Goal: Transaction & Acquisition: Purchase product/service

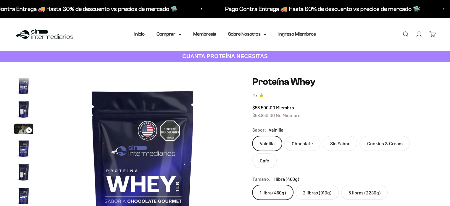
scroll to position [285, 0]
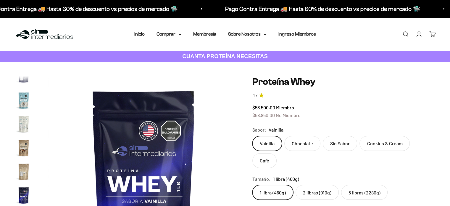
click at [298, 148] on label "Chocolate" at bounding box center [302, 143] width 36 height 15
click at [253, 136] on input "Chocolate" at bounding box center [252, 136] width 0 height 0
radio input "true"
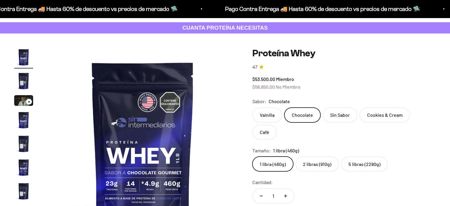
scroll to position [41, 0]
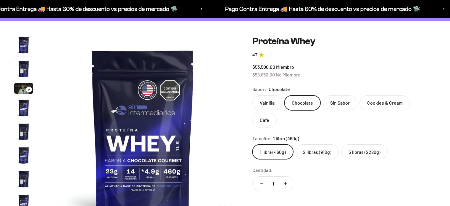
click at [338, 103] on label "Sin Sabor" at bounding box center [340, 102] width 34 height 15
click at [253, 95] on input "Sin Sabor" at bounding box center [252, 95] width 0 height 0
radio input "true"
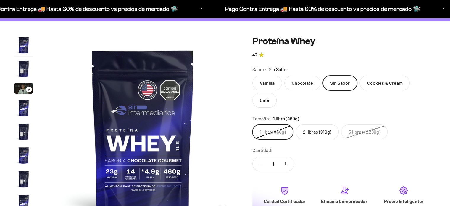
click at [305, 124] on label "2 libras (910g)" at bounding box center [317, 131] width 43 height 15
click at [253, 124] on input "2 libras (910g)" at bounding box center [252, 124] width 0 height 0
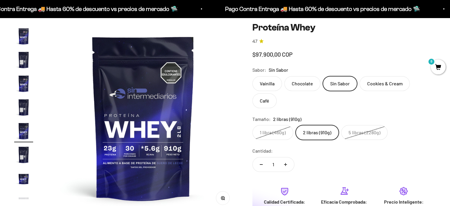
scroll to position [56, 0]
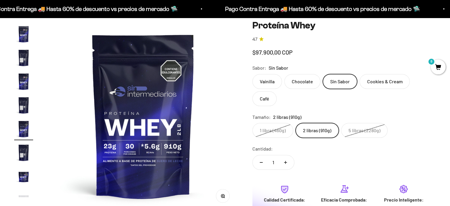
click at [23, 54] on img "Ir al artículo 5" at bounding box center [23, 57] width 19 height 19
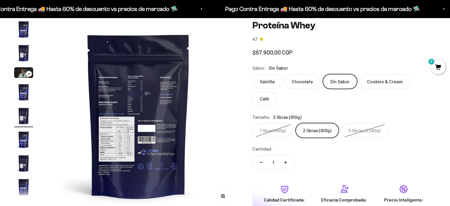
scroll to position [0, 792]
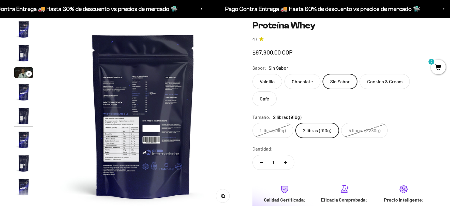
click at [21, 46] on img "Ir al artículo 2" at bounding box center [23, 53] width 19 height 19
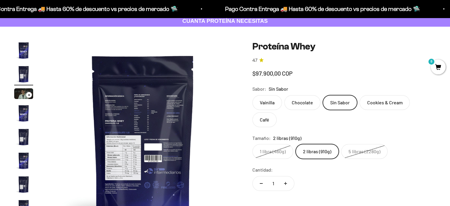
scroll to position [22, 0]
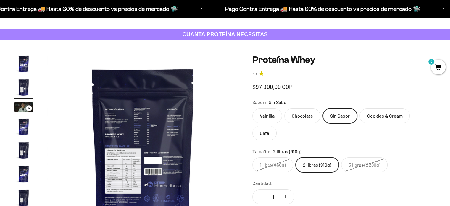
click at [301, 116] on label "Chocolate" at bounding box center [302, 115] width 36 height 15
click at [253, 108] on input "Chocolate" at bounding box center [252, 108] width 0 height 0
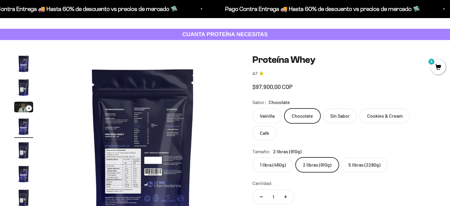
scroll to position [0, 594]
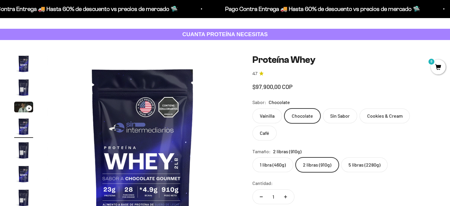
click at [362, 157] on label "5 libras (2280g)" at bounding box center [364, 164] width 46 height 15
click at [253, 157] on input "5 libras (2280g)" at bounding box center [252, 157] width 0 height 0
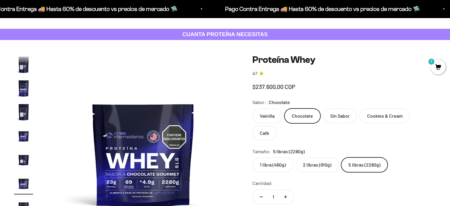
scroll to position [153, 0]
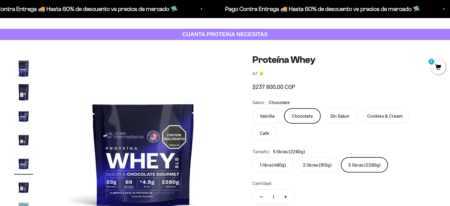
click at [28, 143] on img "Ir al artículo 11" at bounding box center [23, 139] width 19 height 19
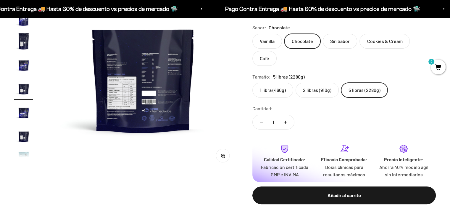
scroll to position [105, 0]
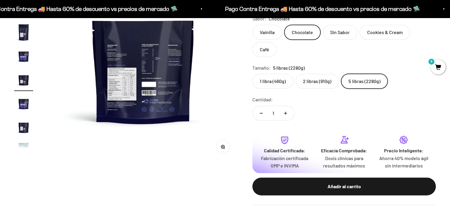
click at [17, 129] on img "Ir al artículo 13" at bounding box center [23, 127] width 19 height 19
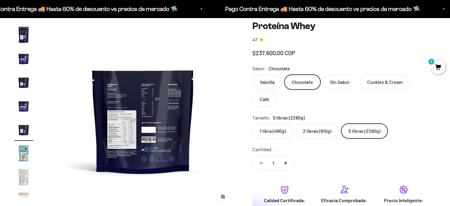
scroll to position [38, 0]
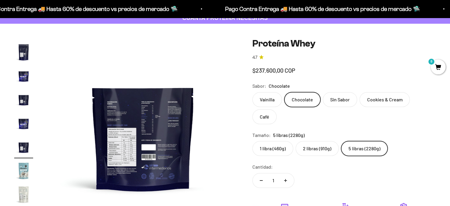
click at [24, 54] on img "Ir al artículo 9" at bounding box center [23, 52] width 19 height 19
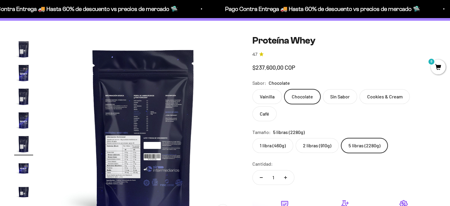
scroll to position [39, 0]
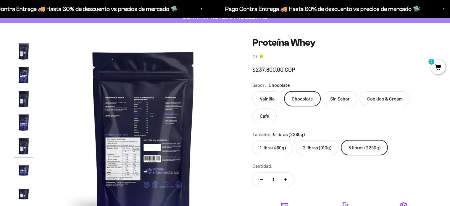
click at [267, 140] on label "1 libra (460g)" at bounding box center [273, 147] width 41 height 15
click at [253, 140] on input "1 libra (460g)" at bounding box center [252, 140] width 0 height 0
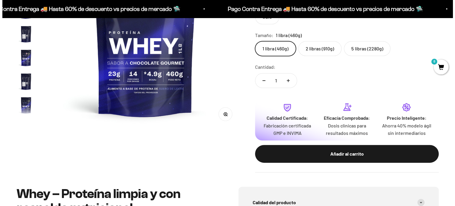
scroll to position [134, 0]
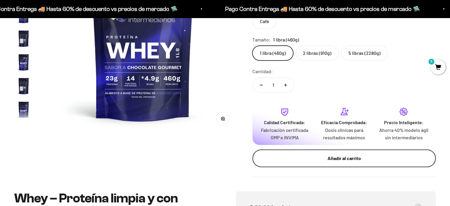
click at [347, 154] on div "Añadir al carrito" at bounding box center [344, 158] width 160 height 8
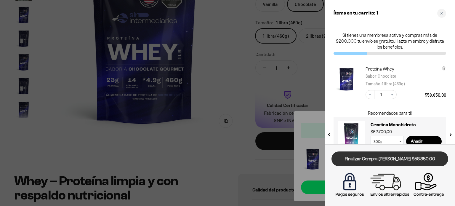
click at [390, 160] on link "Finalizar Compra [PERSON_NAME] $58.850,00" at bounding box center [389, 158] width 117 height 15
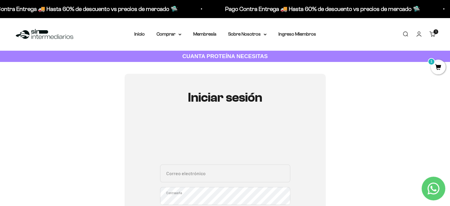
drag, startPoint x: 454, startPoint y: 26, endPoint x: 451, endPoint y: 5, distance: 20.8
click at [25, 32] on img at bounding box center [44, 34] width 61 height 13
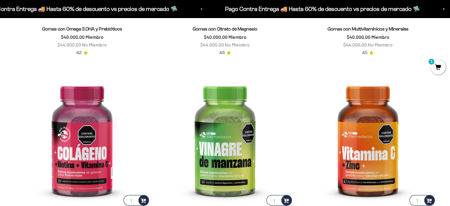
scroll to position [1015, 0]
